Goal: Task Accomplishment & Management: Manage account settings

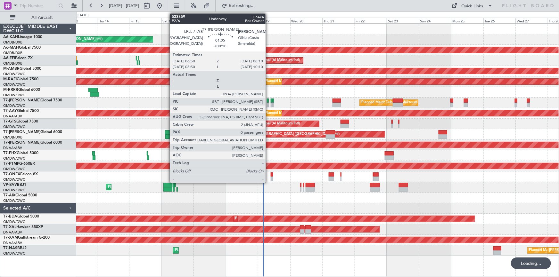
click at [268, 100] on div at bounding box center [268, 101] width 2 height 4
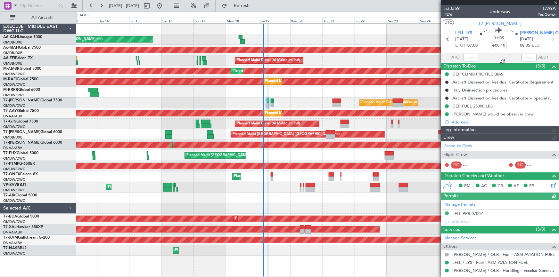
type input "[PERSON_NAME] (SYS)"
type input "7016"
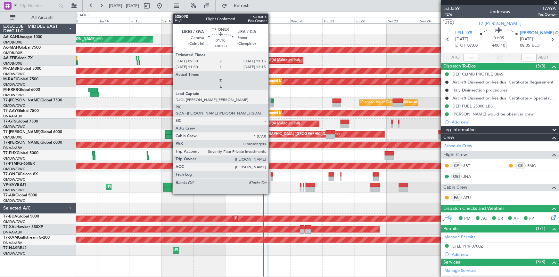
click at [271, 175] on div at bounding box center [272, 175] width 2 height 4
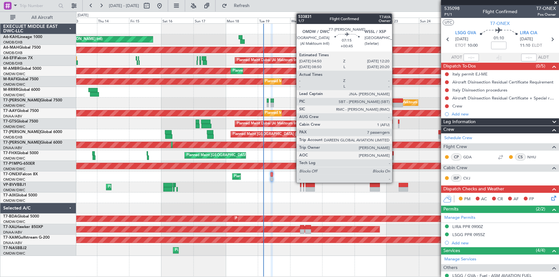
click at [395, 102] on div at bounding box center [397, 101] width 10 height 4
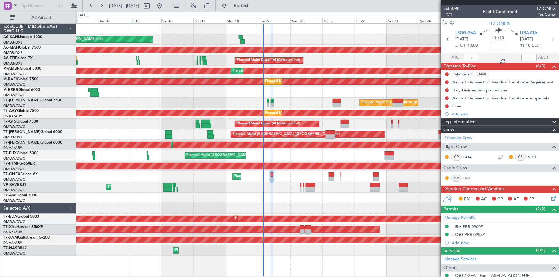
type input "+00:45"
type input "7"
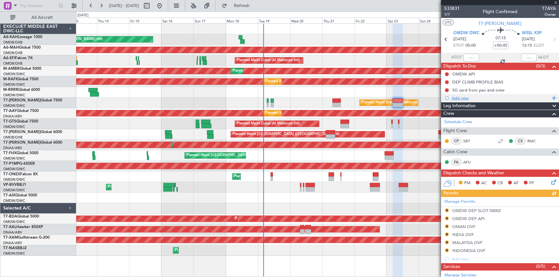
click at [459, 98] on div "Add new" at bounding box center [500, 97] width 98 height 5
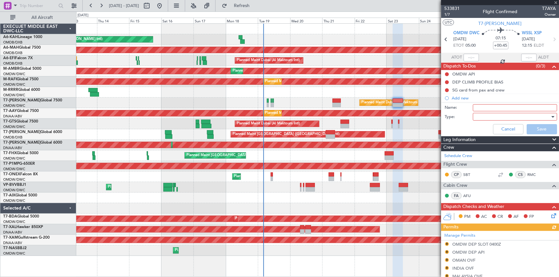
click at [488, 107] on input "Name:" at bounding box center [515, 107] width 84 height 7
type input "v"
type input "V"
type input "Visa Requirements"
click at [482, 116] on div at bounding box center [512, 117] width 75 height 10
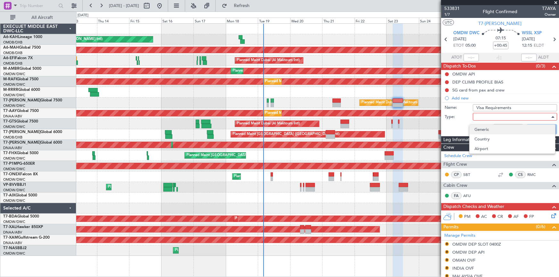
click at [486, 127] on span "Generic" at bounding box center [511, 130] width 75 height 10
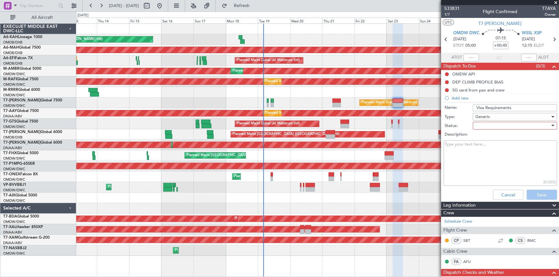
click at [488, 125] on div at bounding box center [512, 126] width 75 height 10
click at [491, 141] on span "Not Started" at bounding box center [511, 139] width 75 height 10
click at [471, 150] on textarea "Description:" at bounding box center [499, 164] width 113 height 46
paste textarea "[GEOGRAPHIC_DATA], [GEOGRAPHIC_DATA], [GEOGRAPHIC_DATA] and Turkey passport can…"
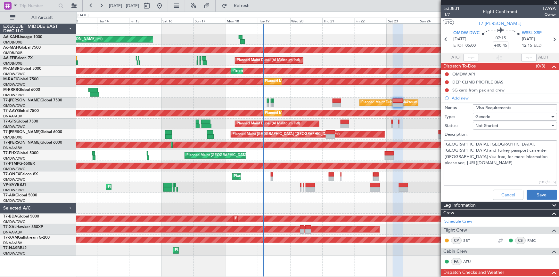
type textarea "[GEOGRAPHIC_DATA], [GEOGRAPHIC_DATA], [GEOGRAPHIC_DATA] and Turkey passport can…"
click at [533, 192] on button "Save" at bounding box center [541, 195] width 30 height 10
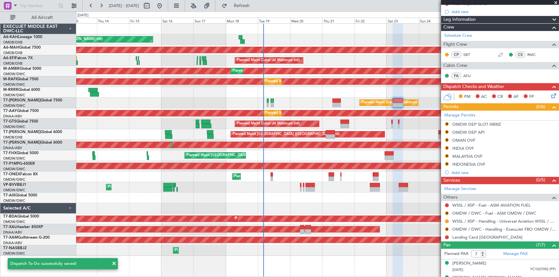
scroll to position [116, 0]
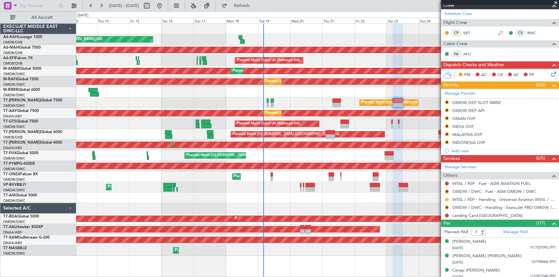
click at [448, 199] on button at bounding box center [447, 200] width 4 height 4
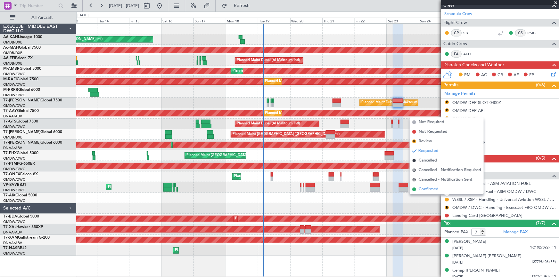
click at [433, 191] on span "Confirmed" at bounding box center [428, 189] width 20 height 6
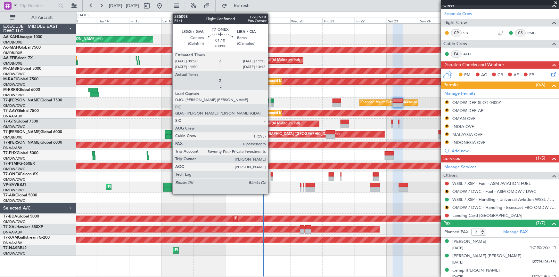
click at [271, 174] on div at bounding box center [272, 175] width 2 height 4
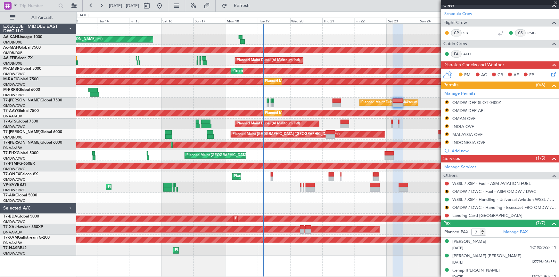
type input "0"
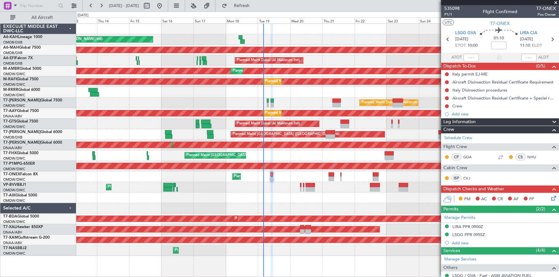
click at [189, 195] on div at bounding box center [317, 198] width 482 height 11
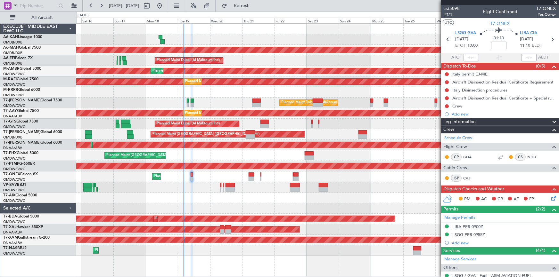
click at [226, 90] on div at bounding box center [317, 92] width 482 height 11
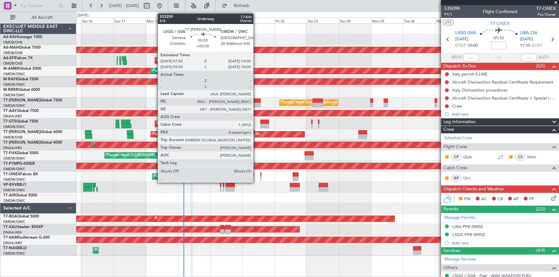
click at [256, 103] on div at bounding box center [256, 105] width 8 height 4
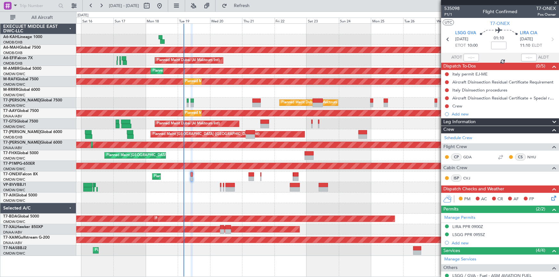
type input "+00:35"
type input "4"
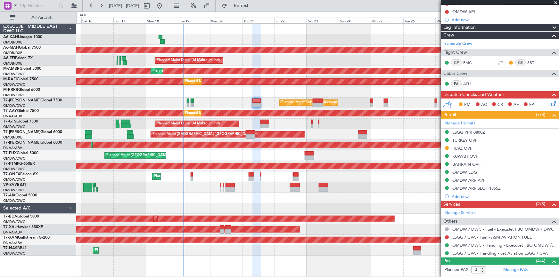
scroll to position [125, 0]
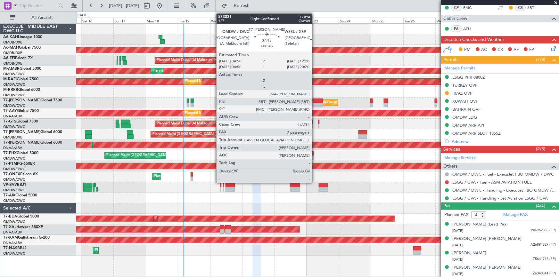
click at [315, 101] on div at bounding box center [317, 101] width 10 height 4
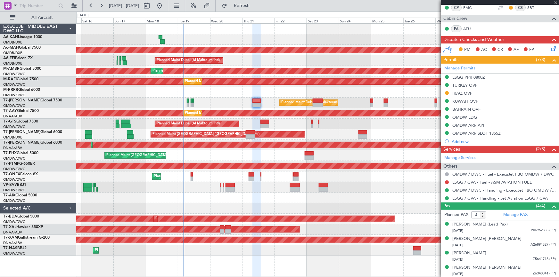
type input "+00:45"
type input "7"
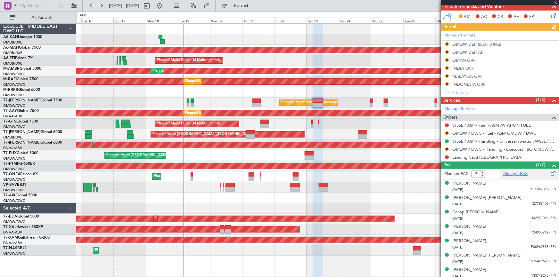
scroll to position [0, 0]
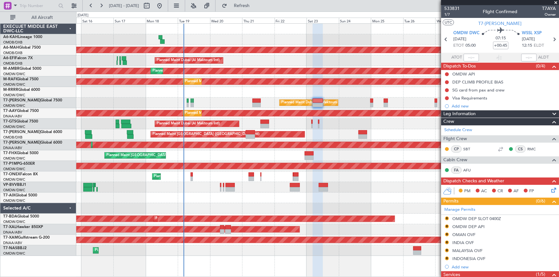
click at [550, 38] on mat-tooltip-component "[GEOGRAPHIC_DATA] (Seletar) Cat B" at bounding box center [533, 50] width 51 height 28
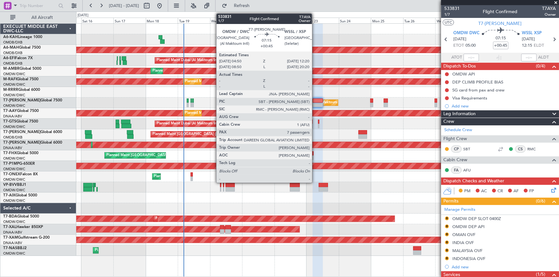
click at [315, 101] on div at bounding box center [317, 101] width 10 height 4
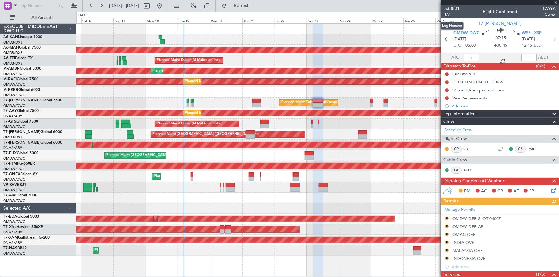
click at [446, 13] on span "1/7" at bounding box center [451, 14] width 15 height 5
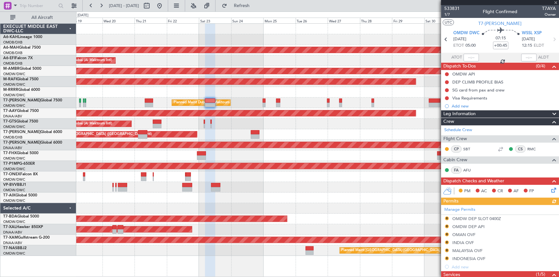
click at [262, 93] on div "Unplanned Maint Budapest ([PERSON_NAME] Intl) Planned Maint [GEOGRAPHIC_DATA] (…" at bounding box center [317, 140] width 482 height 232
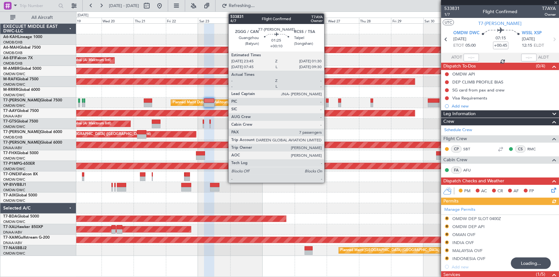
click at [327, 100] on div at bounding box center [327, 101] width 3 height 4
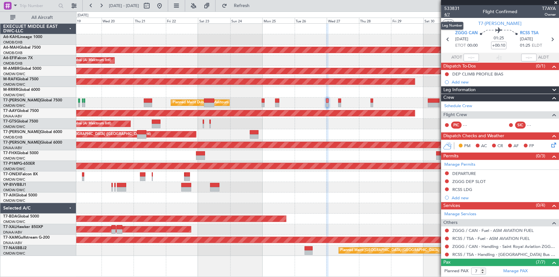
click at [448, 13] on span "4/7" at bounding box center [451, 14] width 15 height 5
click at [445, 40] on icon at bounding box center [447, 39] width 8 height 8
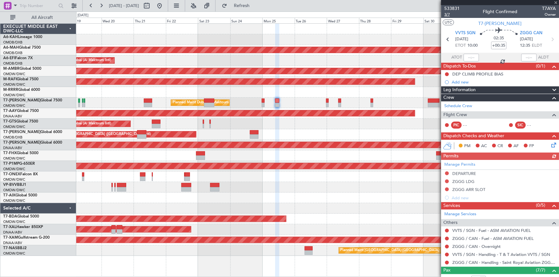
click at [446, 14] on span "3/7" at bounding box center [451, 14] width 15 height 5
click at [445, 38] on icon at bounding box center [447, 39] width 8 height 8
type input "+00:10"
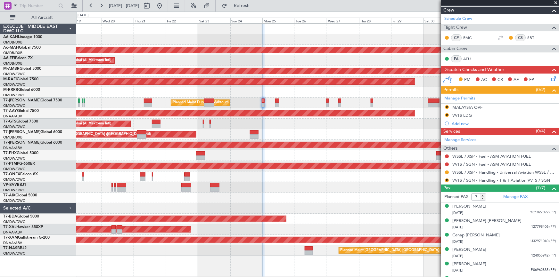
scroll to position [129, 0]
